Goal: Use online tool/utility: Utilize a website feature to perform a specific function

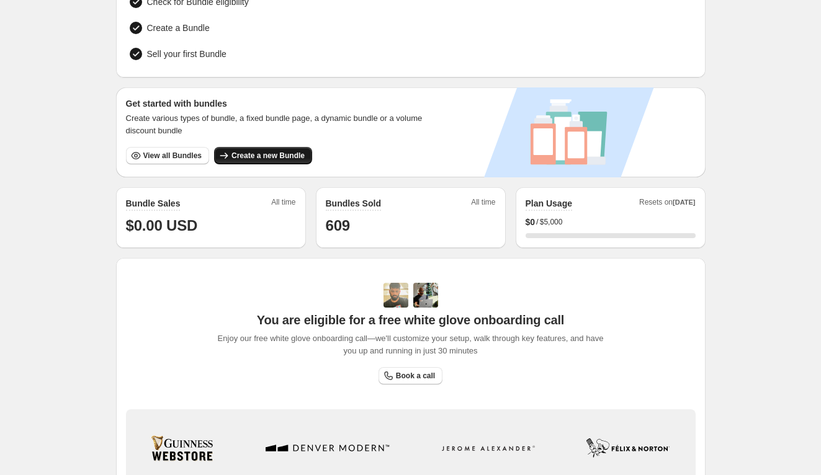
scroll to position [142, 0]
click at [240, 150] on span "Create a new Bundle" at bounding box center [268, 155] width 73 height 10
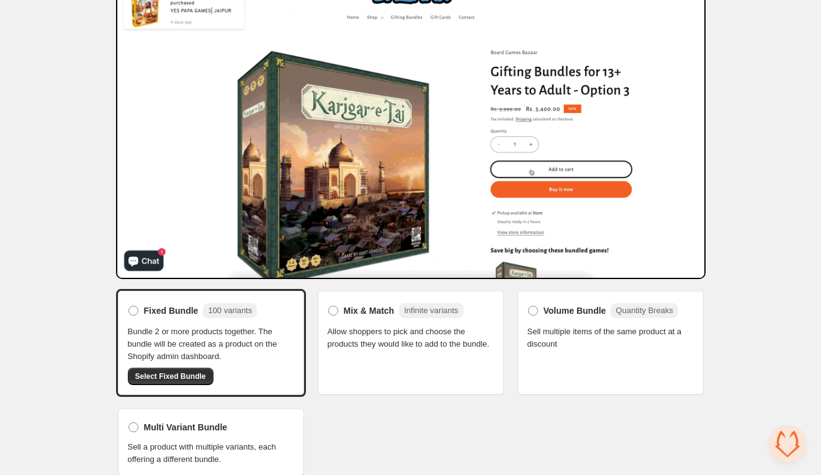
scroll to position [81, 0]
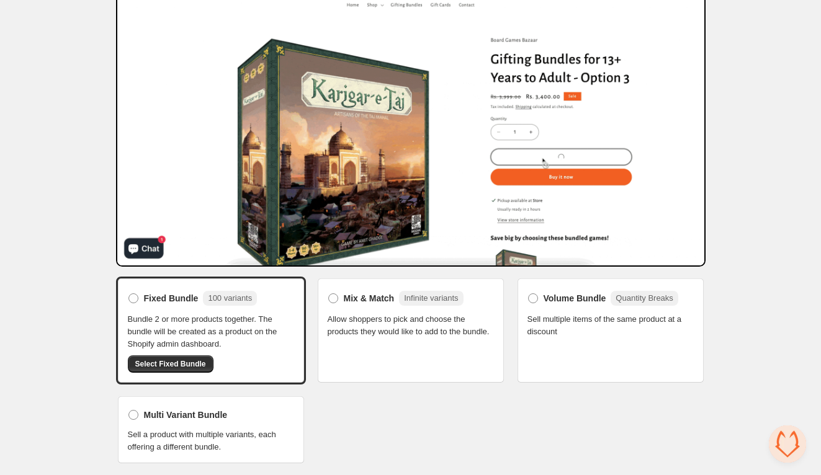
click at [407, 338] on span "Allow shoppers to pick and choose the products they would like to add to the bu…" at bounding box center [411, 325] width 166 height 25
drag, startPoint x: 375, startPoint y: 307, endPoint x: 361, endPoint y: 300, distance: 15.6
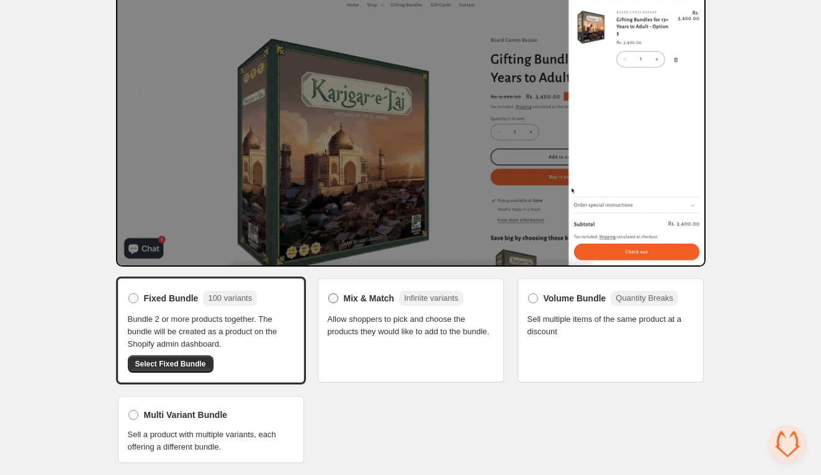
click at [374, 307] on label "Mix & Match Infinite variants" at bounding box center [396, 299] width 136 height 20
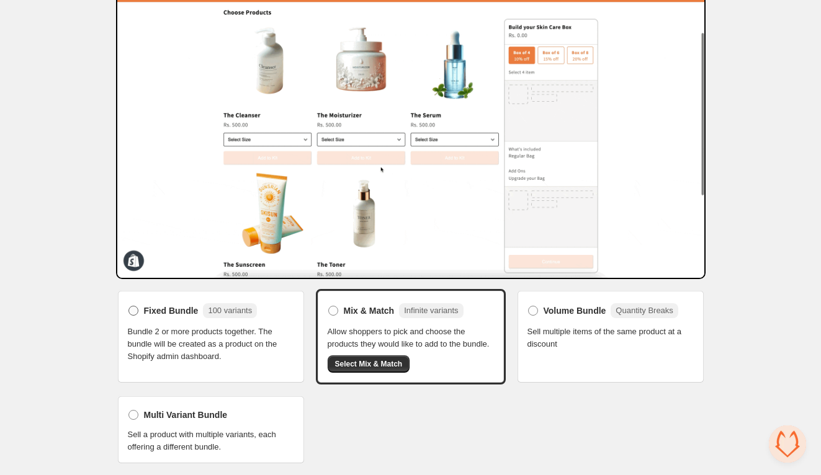
click at [175, 305] on span "Fixed Bundle" at bounding box center [171, 311] width 55 height 12
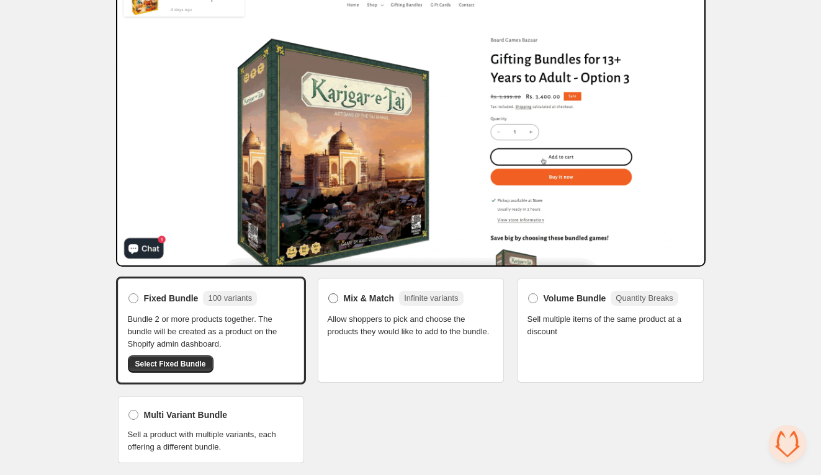
click at [336, 299] on span at bounding box center [333, 299] width 10 height 10
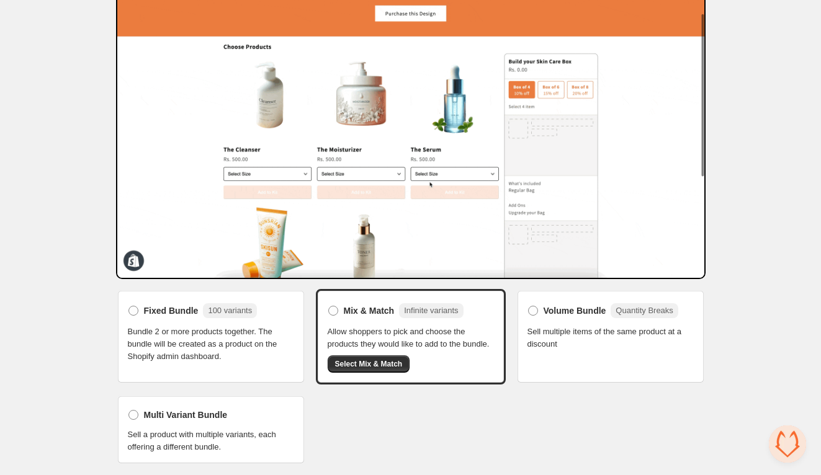
click at [211, 423] on div "Multi Variant Bundle Sell a product with multiple variants, each offering a dif…" at bounding box center [211, 430] width 166 height 47
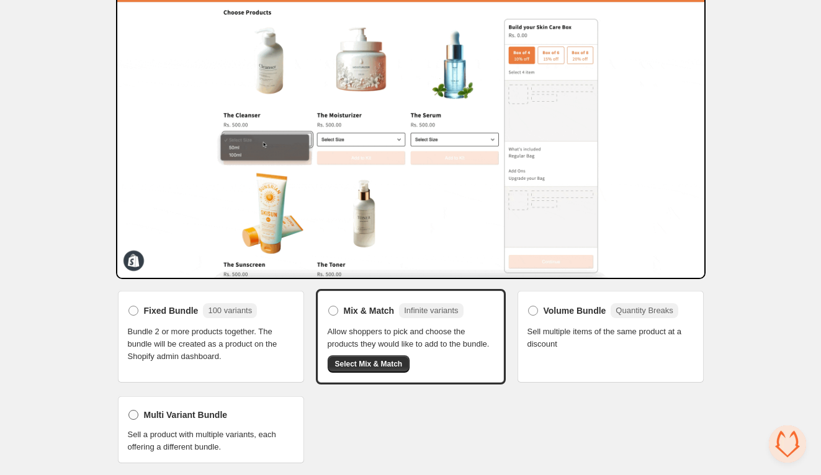
click at [201, 413] on span "Multi Variant Bundle" at bounding box center [186, 415] width 84 height 12
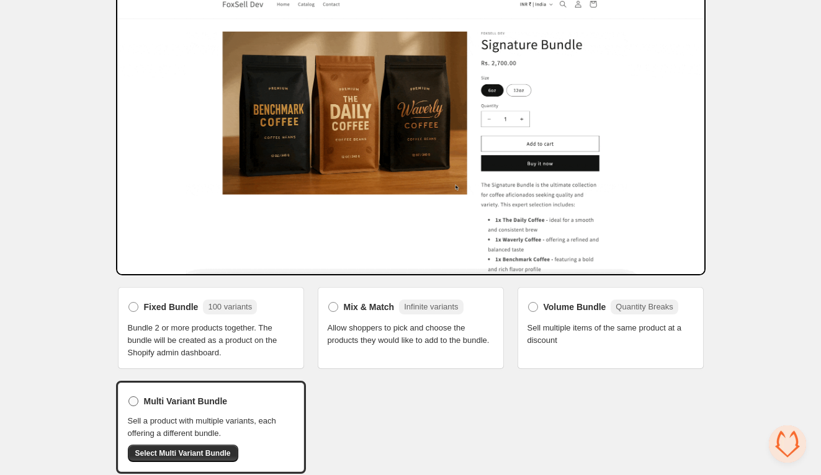
scroll to position [80, 0]
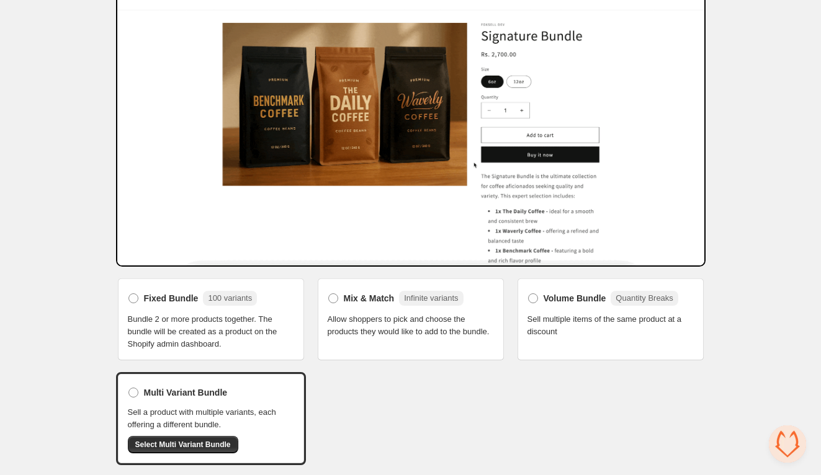
click at [412, 330] on span "Allow shoppers to pick and choose the products they would like to add to the bu…" at bounding box center [411, 325] width 166 height 25
click at [347, 297] on span "Mix & Match" at bounding box center [369, 298] width 51 height 12
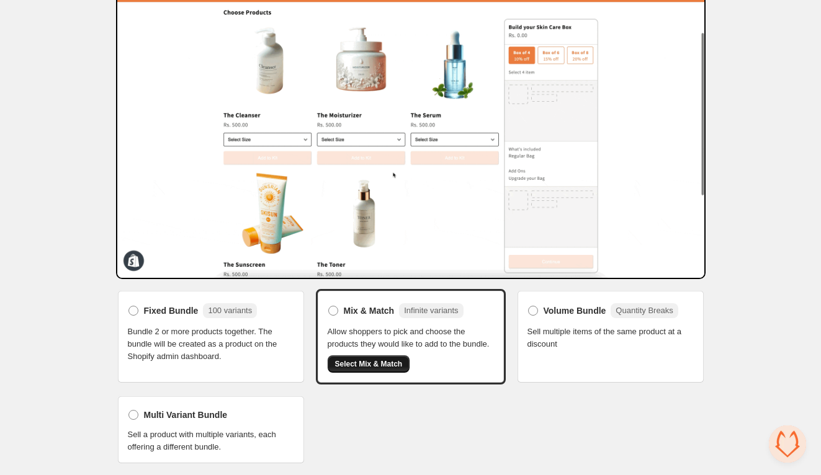
click at [380, 363] on span "Select Mix & Match" at bounding box center [369, 364] width 68 height 10
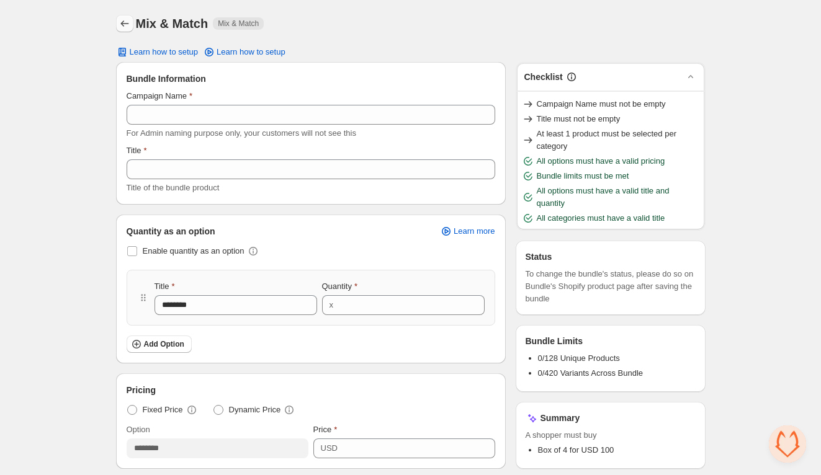
click at [128, 27] on icon "Back" at bounding box center [125, 23] width 12 height 12
